Goal: Transaction & Acquisition: Purchase product/service

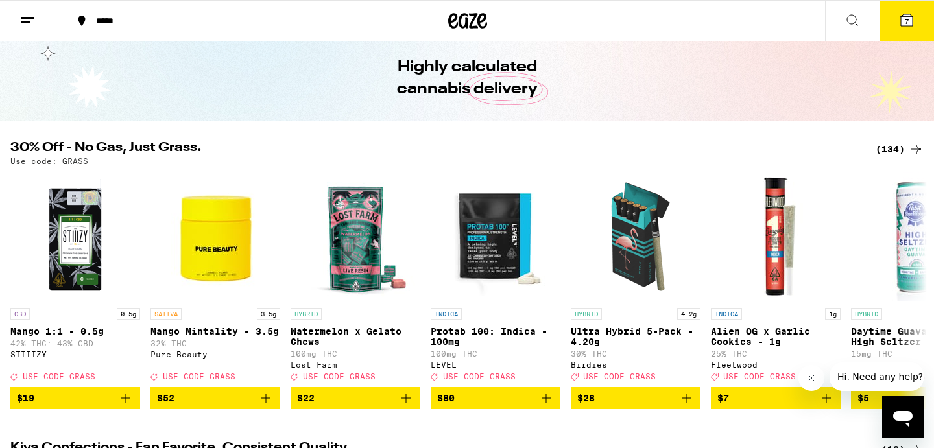
scroll to position [47, 0]
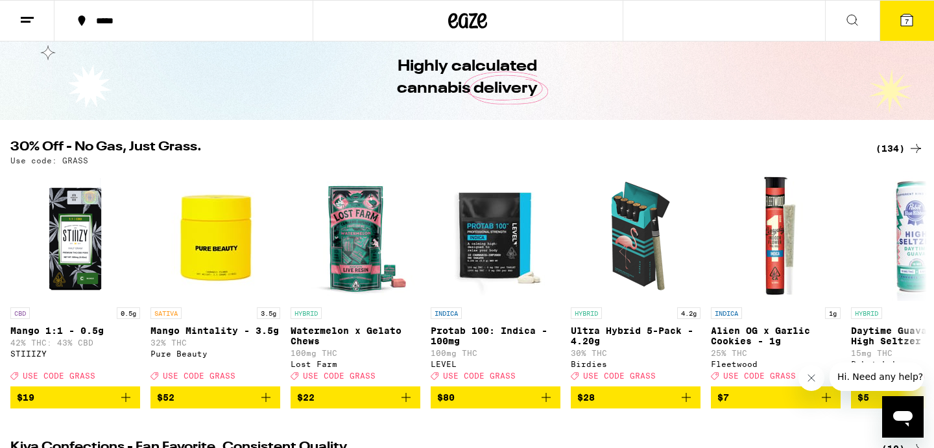
click at [904, 16] on icon at bounding box center [907, 20] width 12 height 12
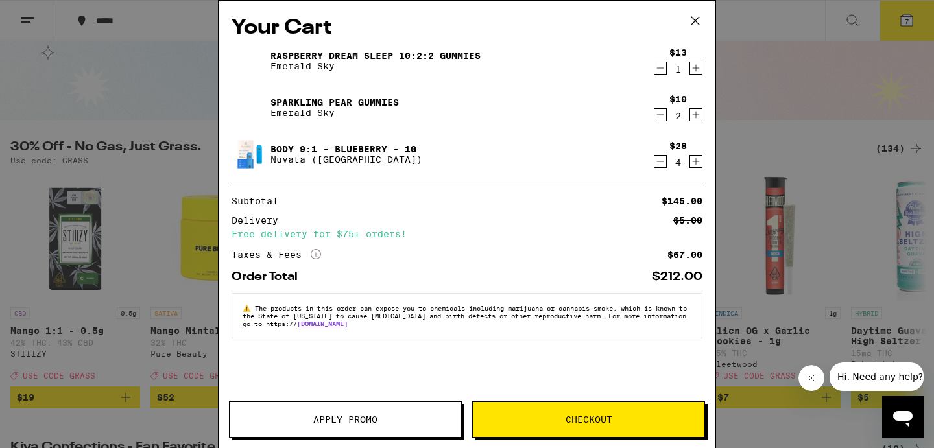
click at [651, 70] on div "Raspberry Dream Sleep 10:2:2 Gummies Emerald Sky" at bounding box center [441, 61] width 421 height 36
click at [654, 70] on icon "Decrement" at bounding box center [660, 68] width 12 height 16
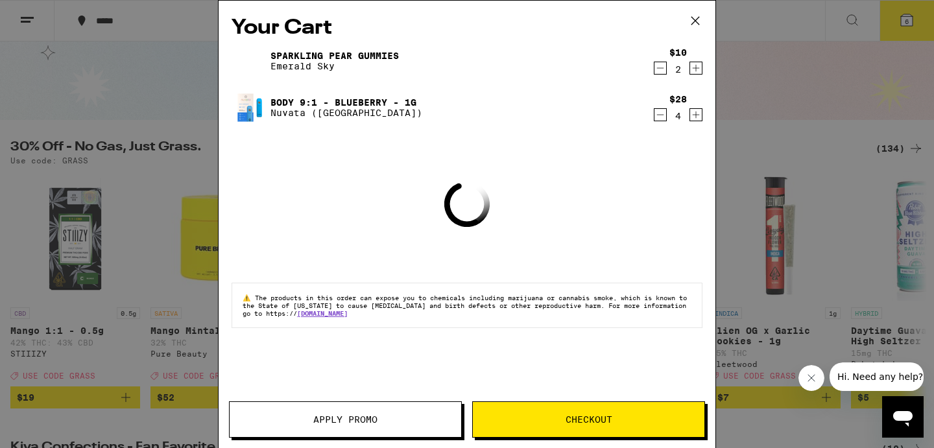
click at [661, 115] on icon "Decrement" at bounding box center [660, 115] width 12 height 16
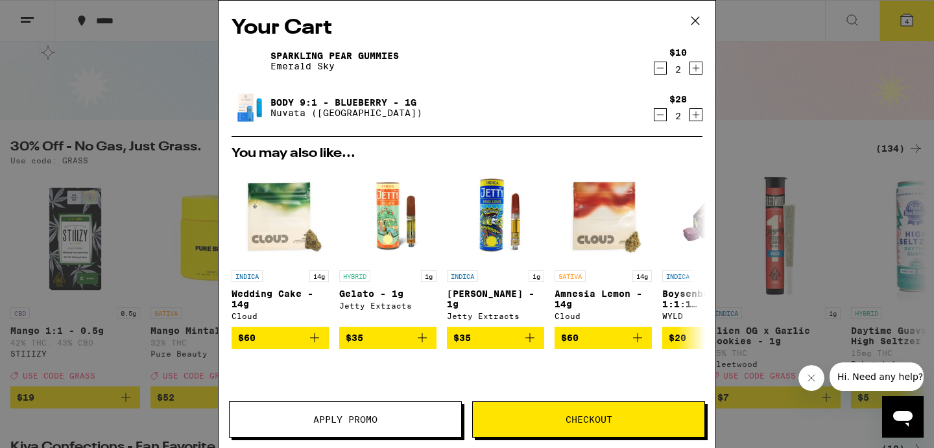
click at [661, 115] on icon "Decrement" at bounding box center [660, 115] width 12 height 16
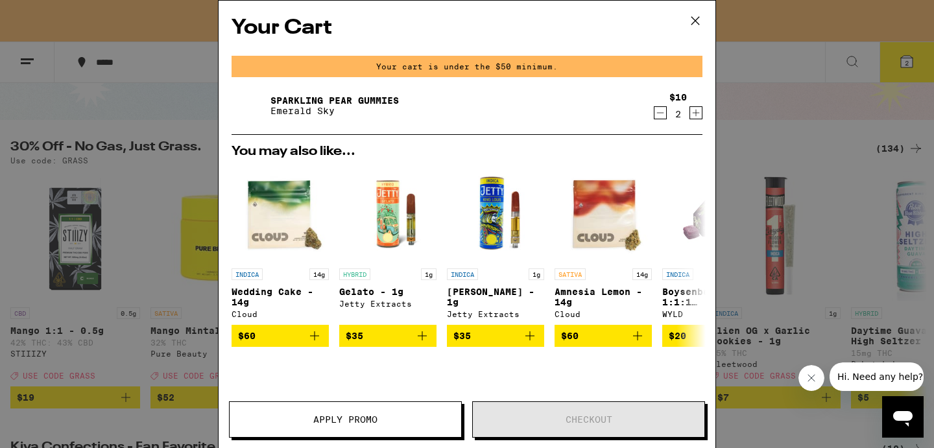
click at [661, 115] on icon "Decrement" at bounding box center [660, 113] width 12 height 16
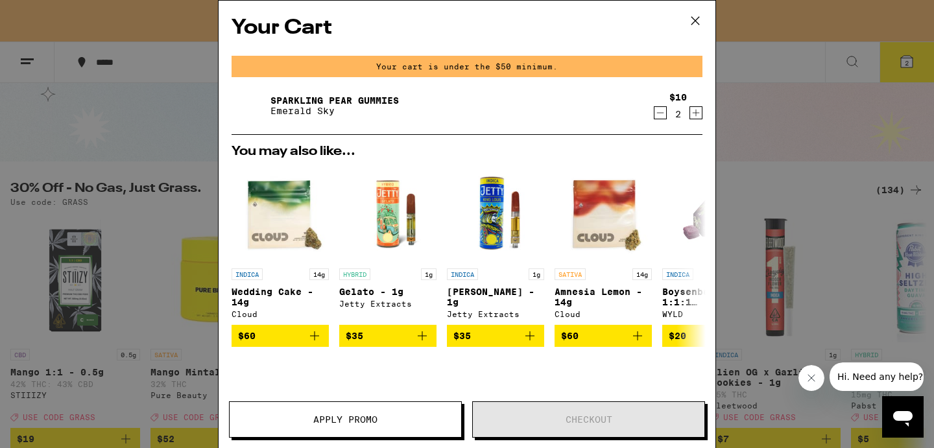
click at [662, 165] on link "INDICA Boysenberry 1:1:1 THC:CBD:CBN Gummies WYLD" at bounding box center [710, 245] width 97 height 160
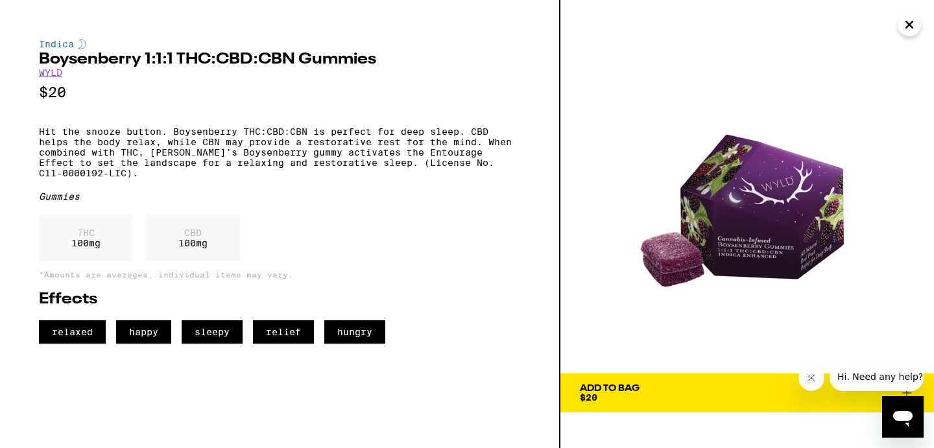
click at [906, 31] on icon "Close" at bounding box center [909, 24] width 16 height 19
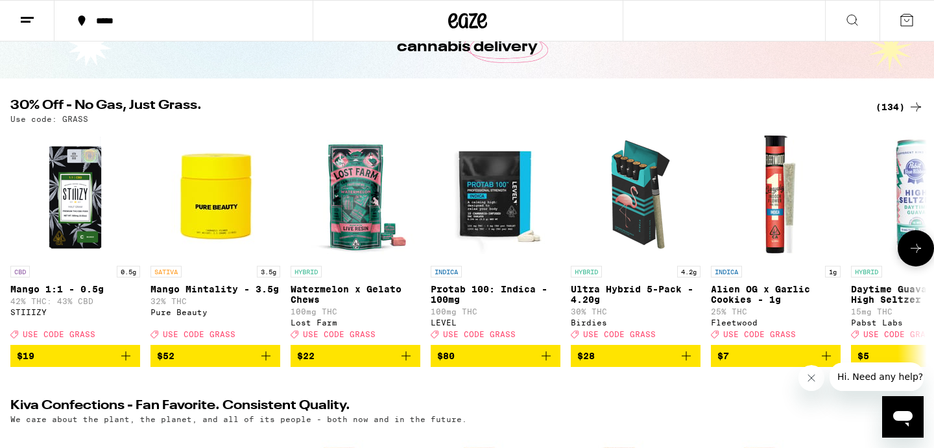
scroll to position [89, 0]
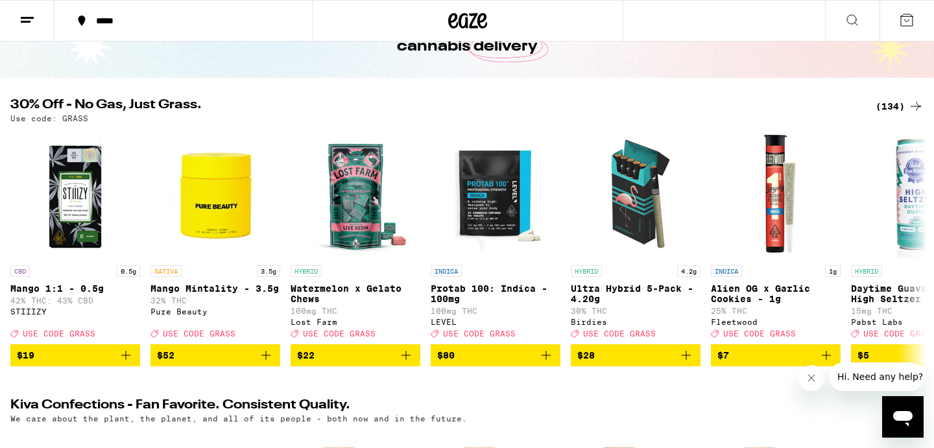
click at [889, 106] on div "(134)" at bounding box center [899, 107] width 48 height 16
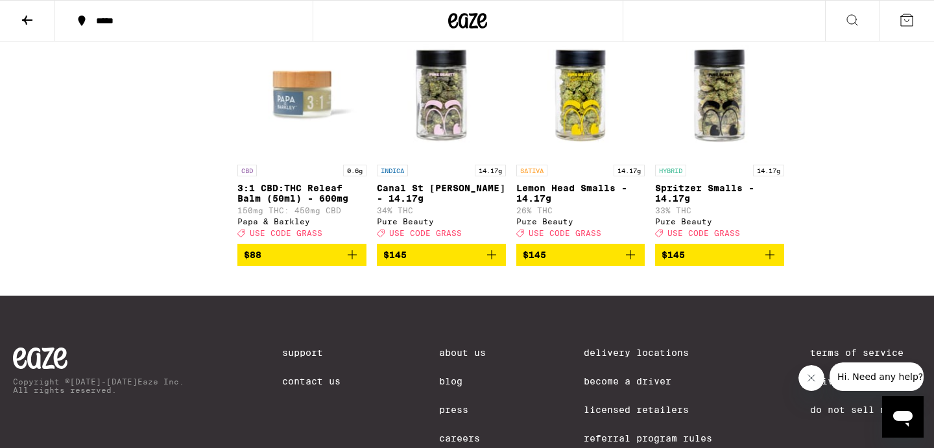
scroll to position [6595, 0]
